Goal: Information Seeking & Learning: Stay updated

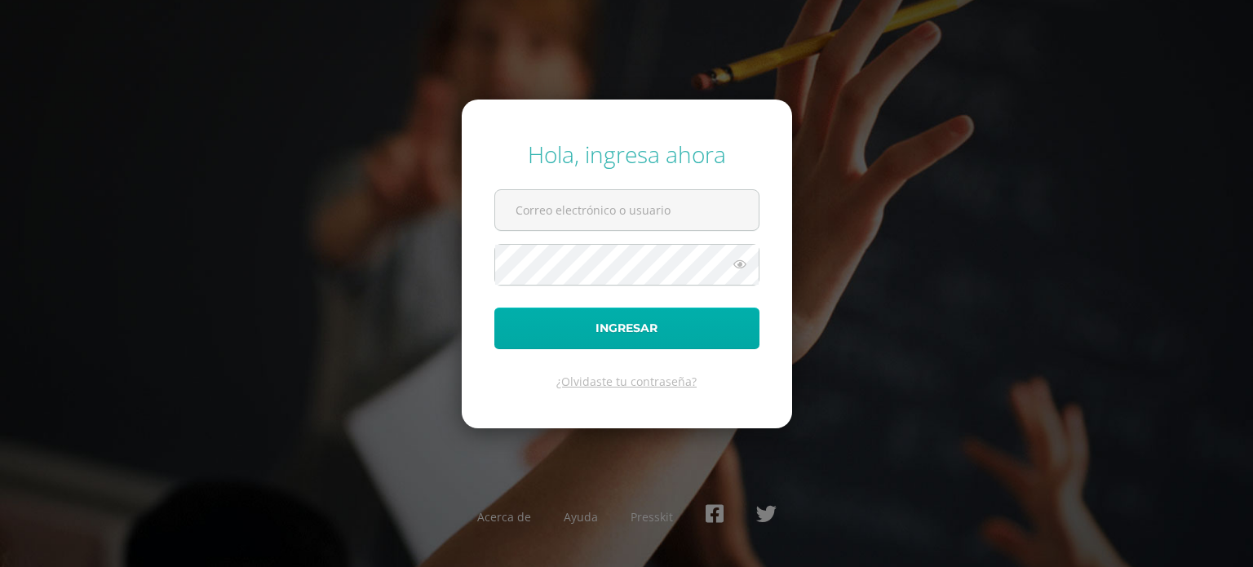
type input "[EMAIL_ADDRESS][DOMAIN_NAME]"
click at [584, 327] on button "Ingresar" at bounding box center [626, 328] width 265 height 42
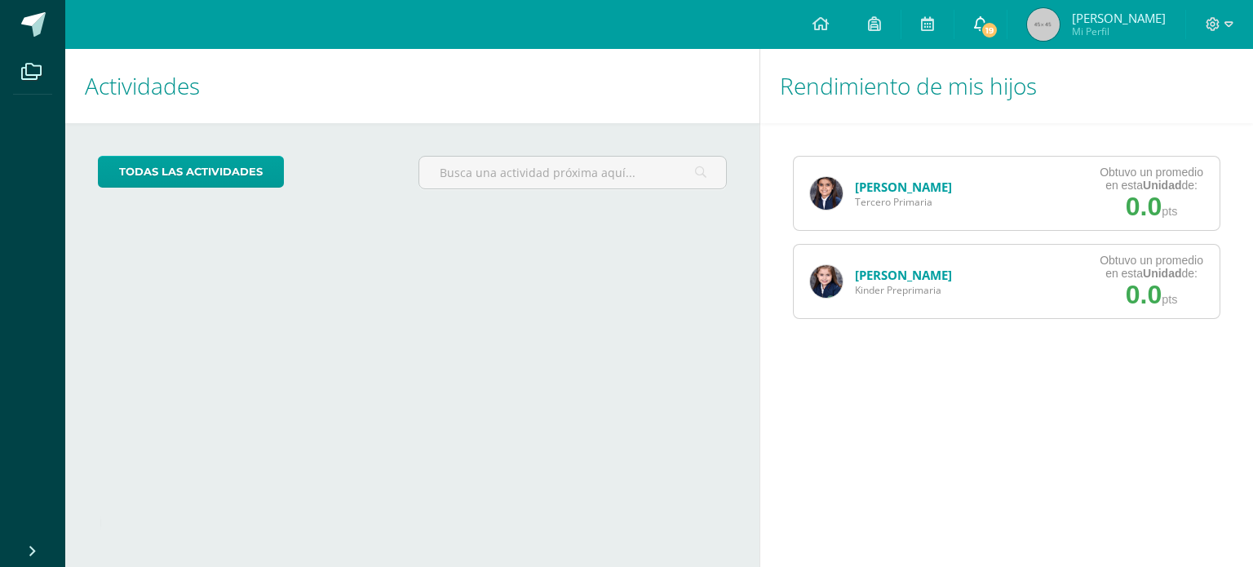
click at [987, 32] on span at bounding box center [980, 24] width 13 height 18
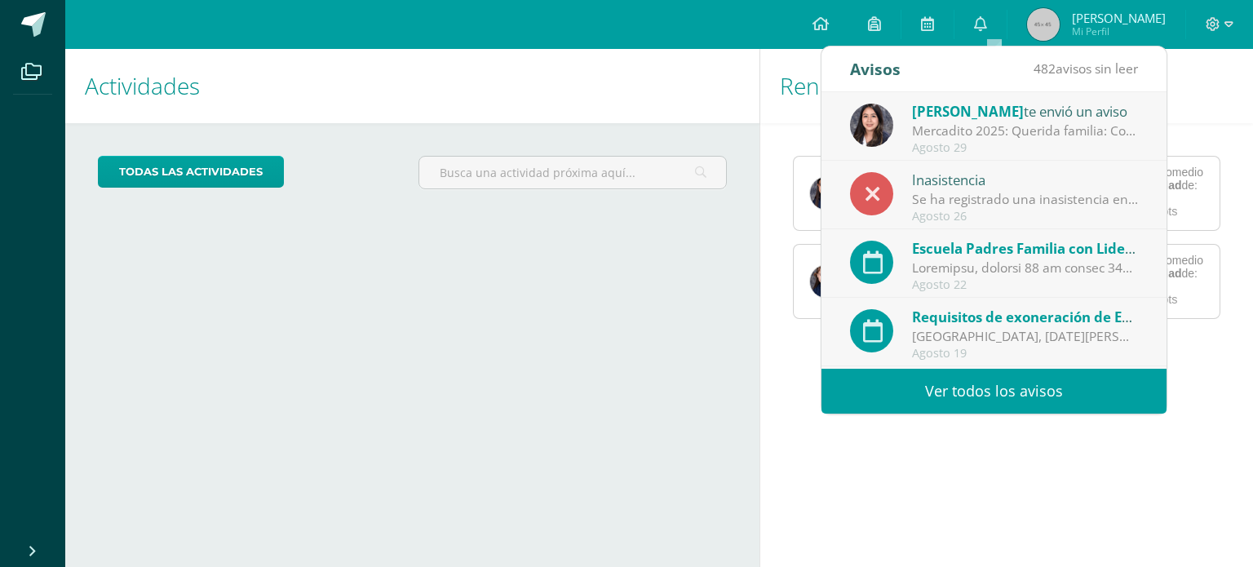
click at [943, 123] on div "Mercadito 2025: Querida familia: Con alegría les comparto que nos estamos prepa…" at bounding box center [1025, 131] width 227 height 19
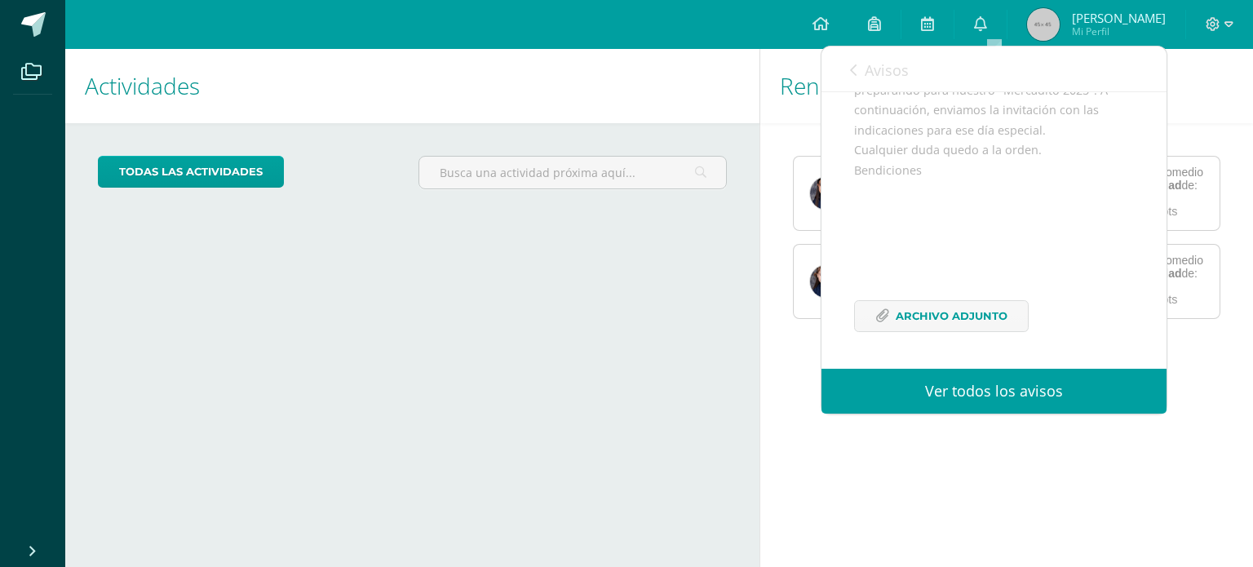
scroll to position [240, 0]
click at [908, 316] on span "Archivo Adjunto" at bounding box center [951, 316] width 112 height 30
click at [987, 16] on icon at bounding box center [980, 23] width 13 height 15
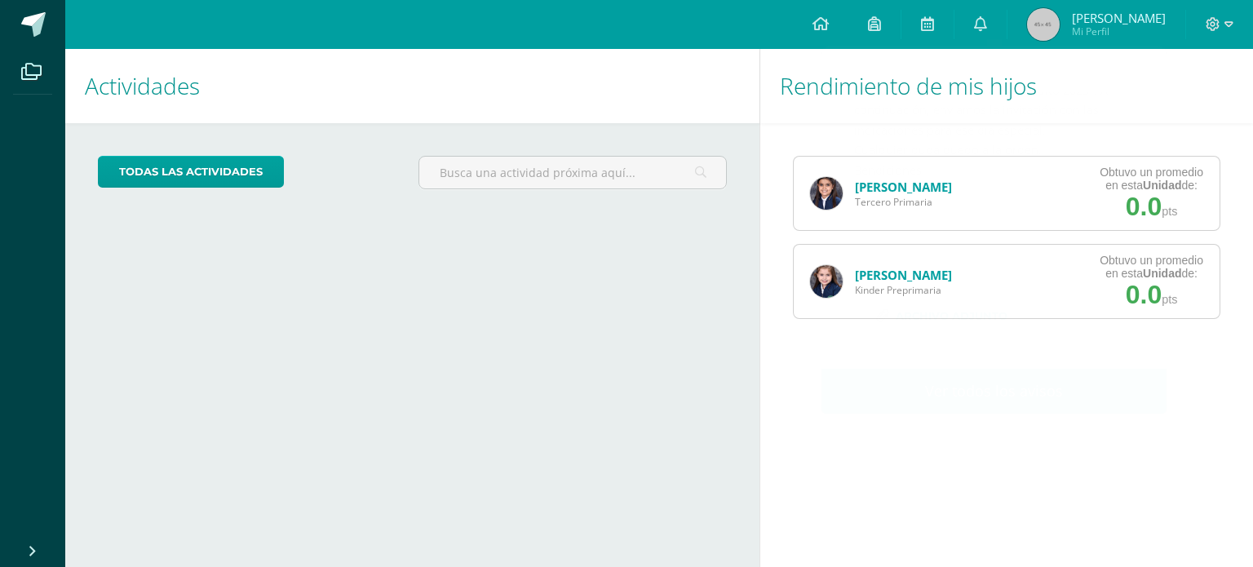
click at [1082, 501] on div "Rendimiento de mis hijos Victoria Sandoval Tercero Primaria Obtuvo un promedio …" at bounding box center [1009, 308] width 500 height 518
click at [987, 29] on icon at bounding box center [980, 23] width 13 height 15
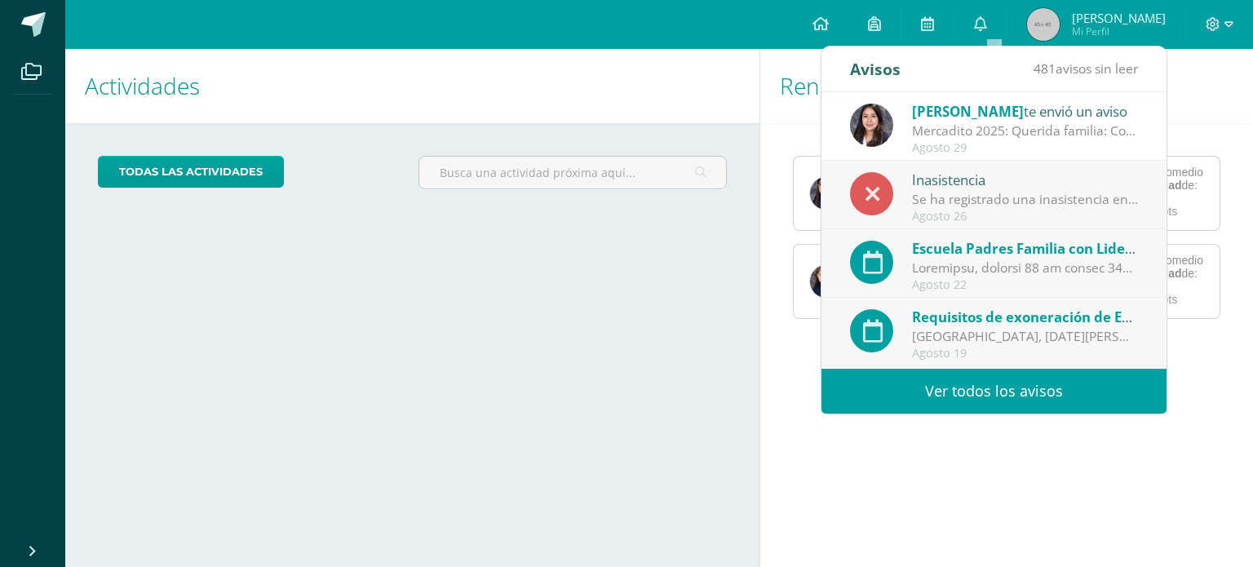
click at [1050, 321] on span "Requisitos de exoneración de Examen final IV Unidad" at bounding box center [1092, 316] width 360 height 19
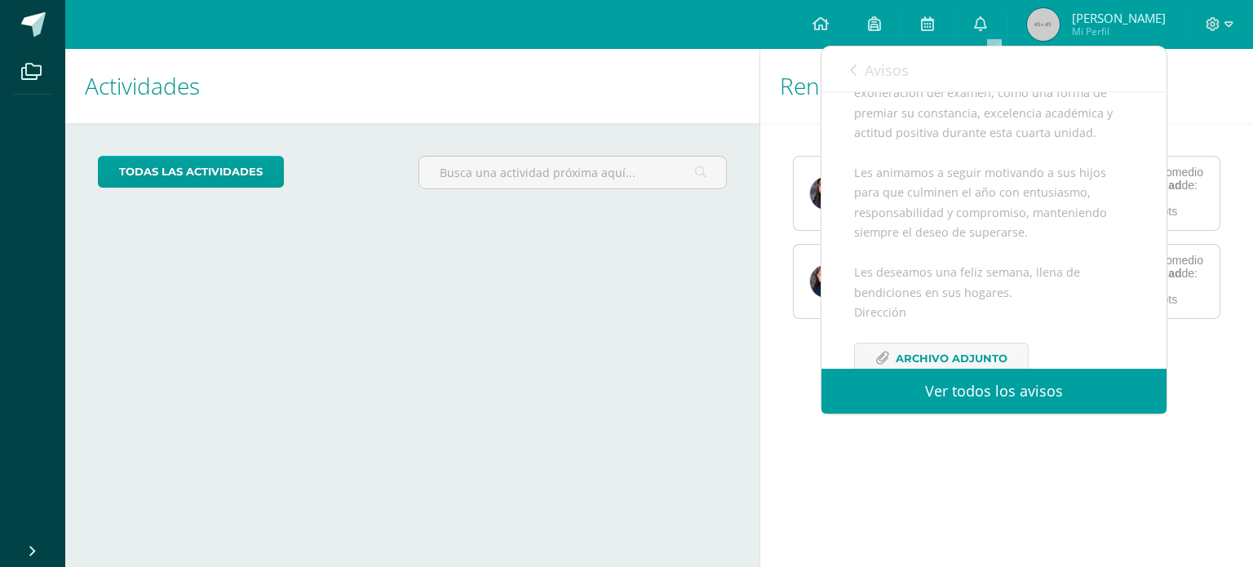
scroll to position [326, 0]
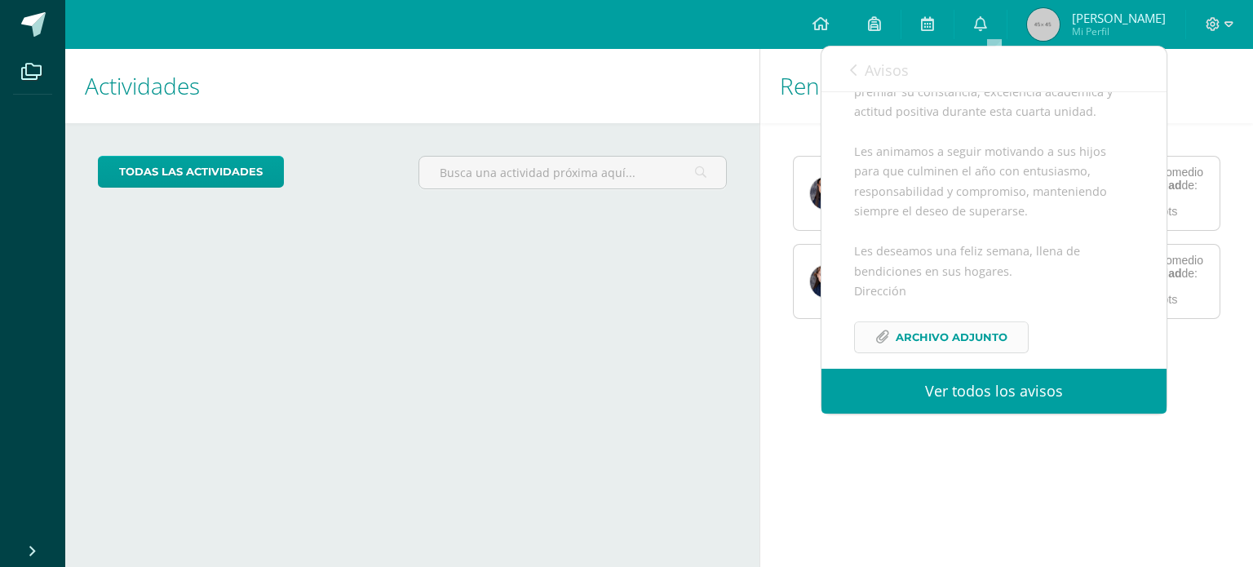
click at [904, 331] on span "Archivo Adjunto" at bounding box center [951, 337] width 112 height 30
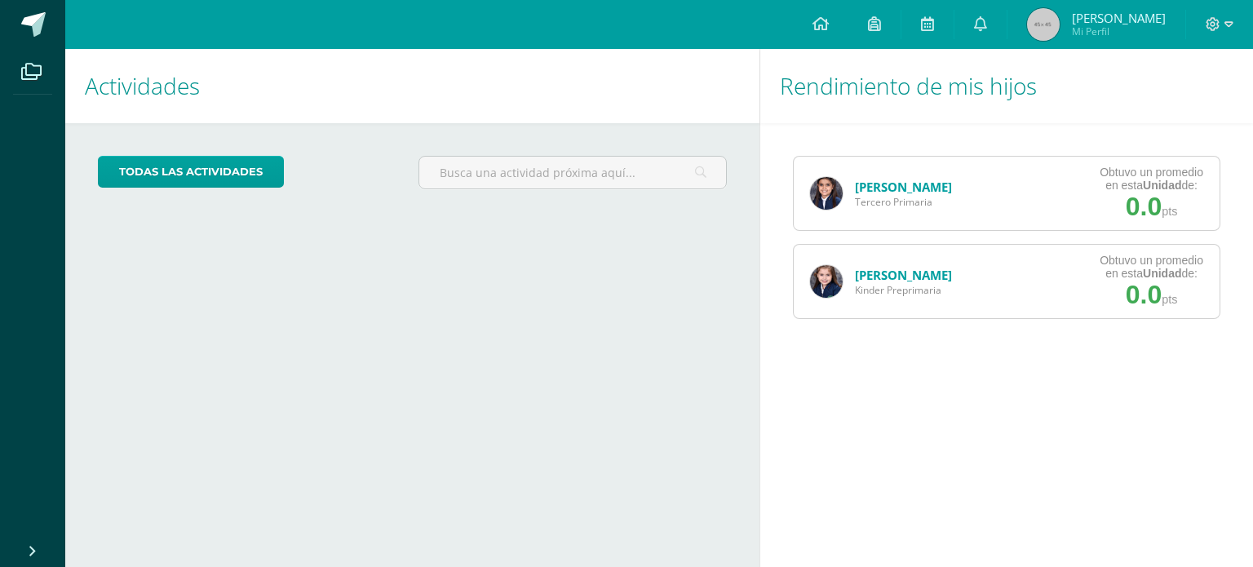
click at [372, 254] on div "Actividades Mis hijos todas las Actividades No tienes actividades Échale un vis…" at bounding box center [409, 308] width 701 height 518
click at [982, 33] on link "0" at bounding box center [980, 24] width 52 height 49
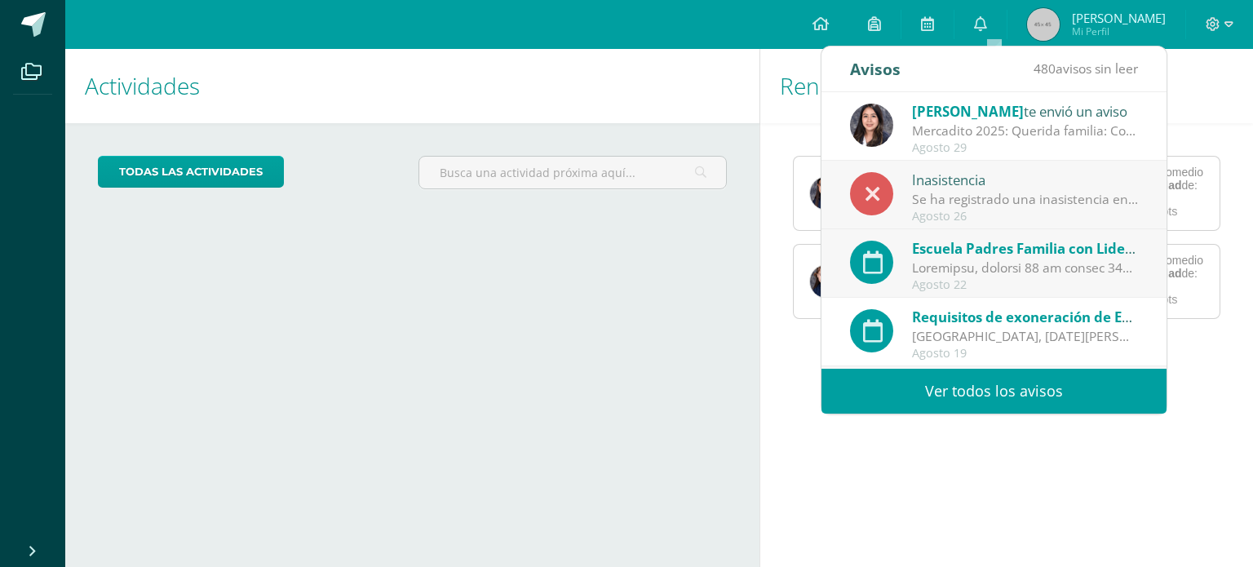
click at [1001, 114] on div "Cirlen Arriola te envió un aviso" at bounding box center [1025, 110] width 227 height 21
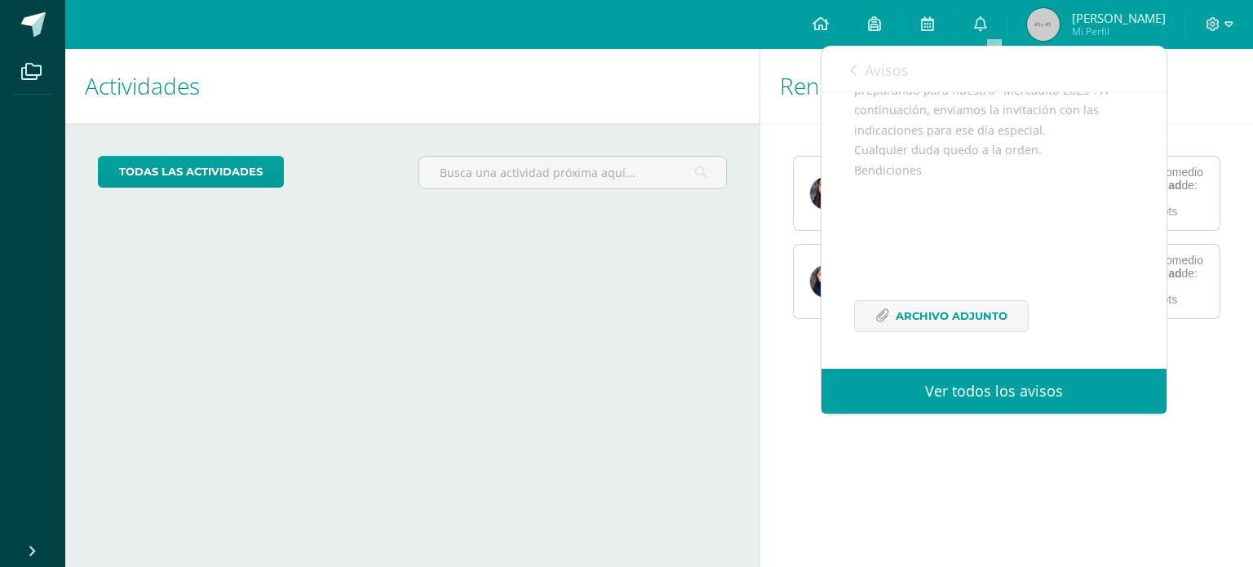
scroll to position [241, 0]
click at [988, 314] on span "Archivo Adjunto" at bounding box center [951, 316] width 112 height 30
